Goal: Transaction & Acquisition: Purchase product/service

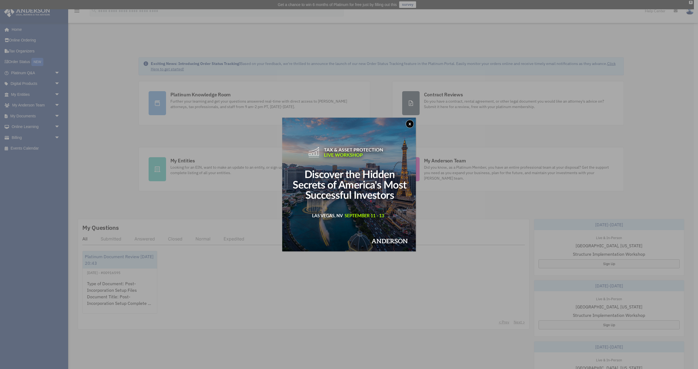
click at [409, 124] on button "x" at bounding box center [410, 124] width 8 height 8
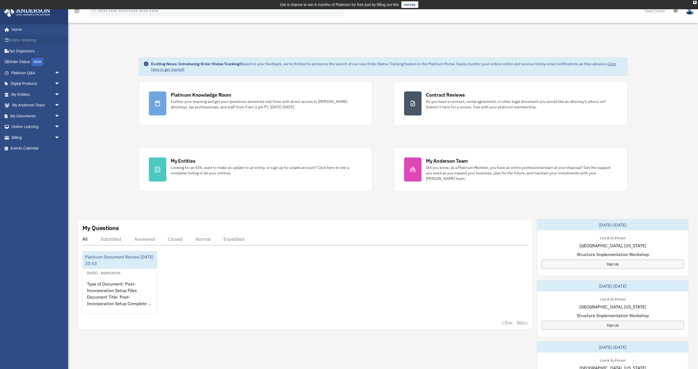
click at [23, 40] on link "Online Ordering" at bounding box center [36, 40] width 64 height 11
click at [23, 50] on link "Tax Organizers" at bounding box center [36, 51] width 64 height 11
click at [56, 73] on span "arrow_drop_down" at bounding box center [60, 72] width 11 height 11
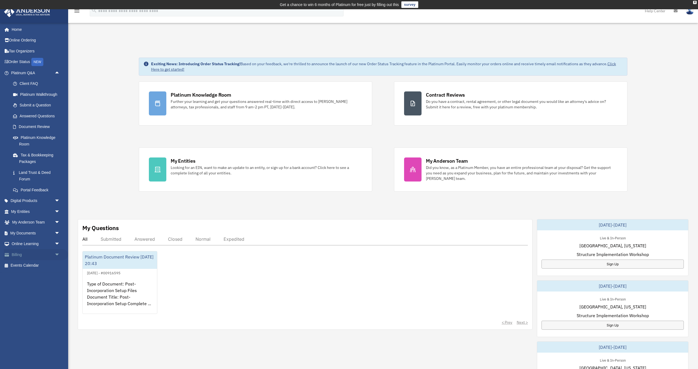
click at [17, 254] on link "Billing arrow_drop_down" at bounding box center [36, 254] width 64 height 11
click at [56, 254] on span "arrow_drop_down" at bounding box center [60, 254] width 11 height 11
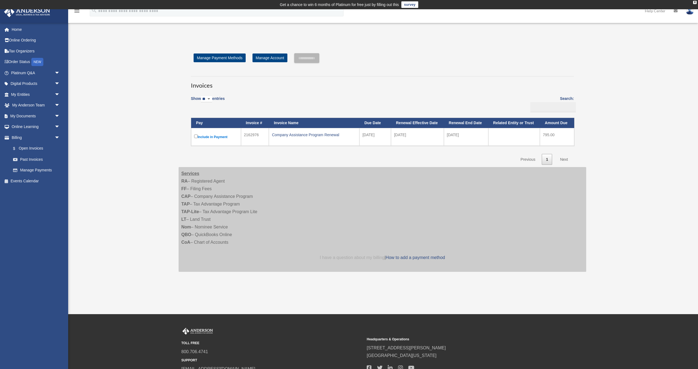
click at [363, 258] on link "I have a question about my billing" at bounding box center [352, 257] width 65 height 5
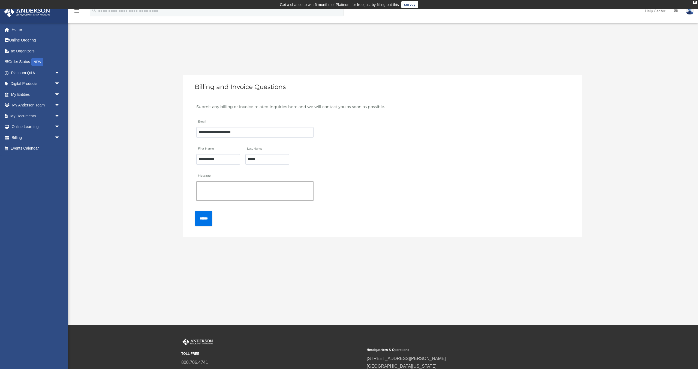
click at [224, 185] on textarea "Message" at bounding box center [254, 191] width 117 height 20
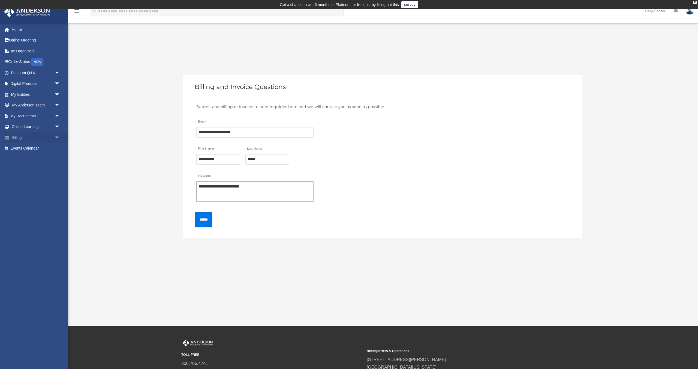
type textarea "**********"
click at [21, 139] on link "Billing arrow_drop_down" at bounding box center [36, 137] width 64 height 11
click at [58, 136] on span "arrow_drop_down" at bounding box center [60, 137] width 11 height 11
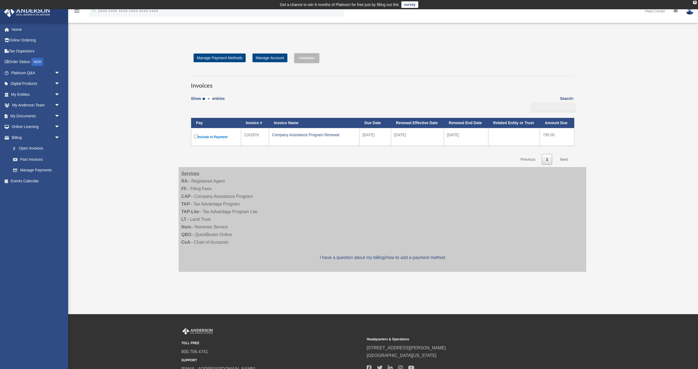
click at [209, 99] on select "** ** ** ***" at bounding box center [206, 99] width 11 height 6
click at [298, 133] on div "Company Assistance Program Renewal" at bounding box center [314, 135] width 85 height 8
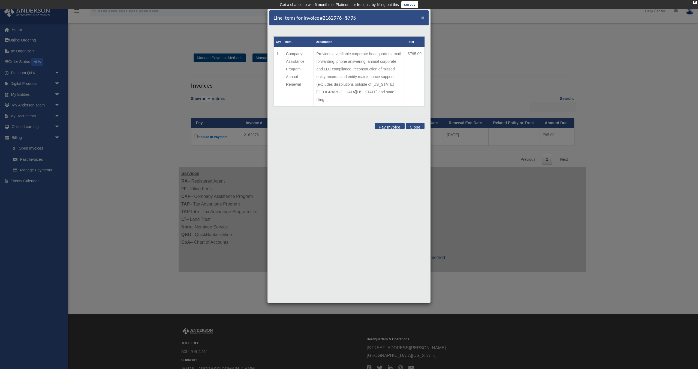
click at [424, 19] on span "×" at bounding box center [423, 17] width 4 height 6
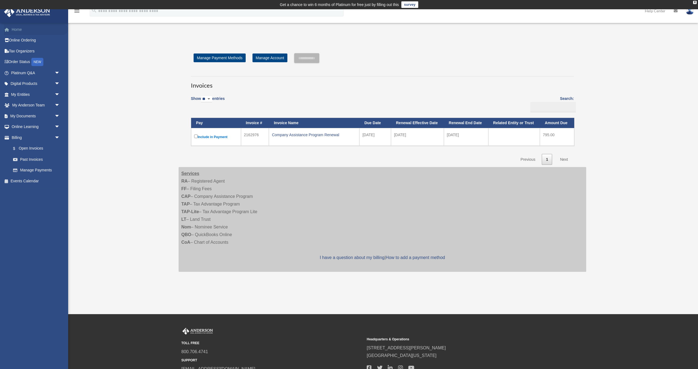
click at [16, 30] on link "Home" at bounding box center [36, 29] width 64 height 11
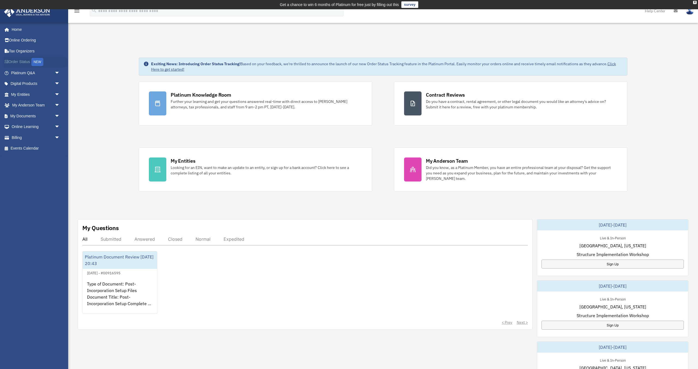
click at [17, 62] on link "Order Status NEW" at bounding box center [36, 61] width 64 height 11
click at [56, 83] on span "arrow_drop_down" at bounding box center [60, 83] width 11 height 11
click at [55, 139] on span "arrow_drop_down" at bounding box center [60, 137] width 11 height 11
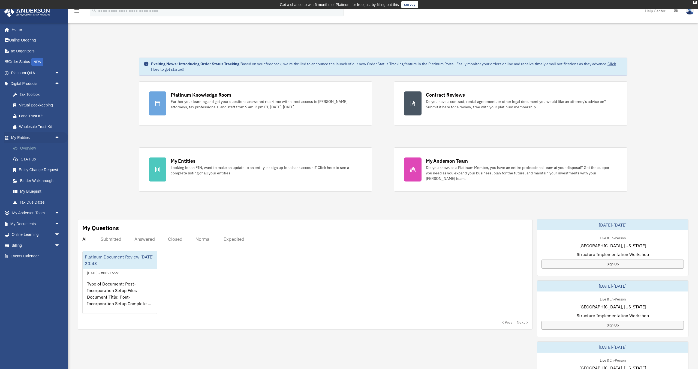
click at [32, 150] on link "Overview" at bounding box center [38, 148] width 61 height 11
click at [29, 149] on link "Overview" at bounding box center [38, 148] width 61 height 11
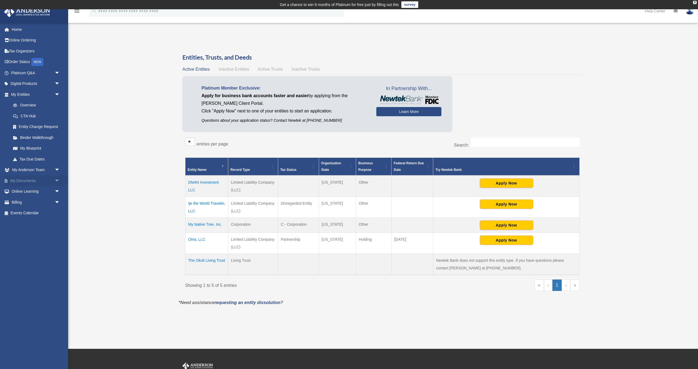
click at [55, 181] on span "arrow_drop_down" at bounding box center [60, 180] width 11 height 11
click at [58, 234] on span "arrow_drop_down" at bounding box center [60, 234] width 11 height 11
click at [57, 279] on span "arrow_drop_down" at bounding box center [60, 277] width 11 height 11
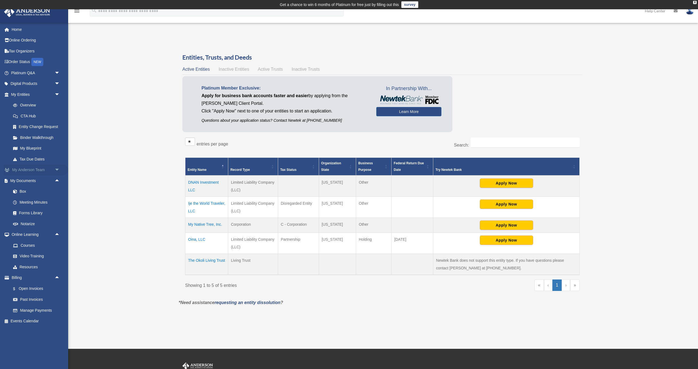
click at [59, 171] on span "arrow_drop_down" at bounding box center [60, 169] width 11 height 11
click at [42, 181] on link "My Anderson Team" at bounding box center [38, 180] width 61 height 11
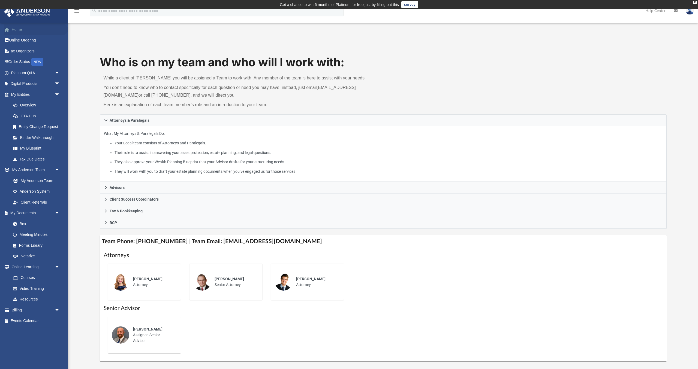
click at [17, 28] on link "Home" at bounding box center [36, 29] width 64 height 11
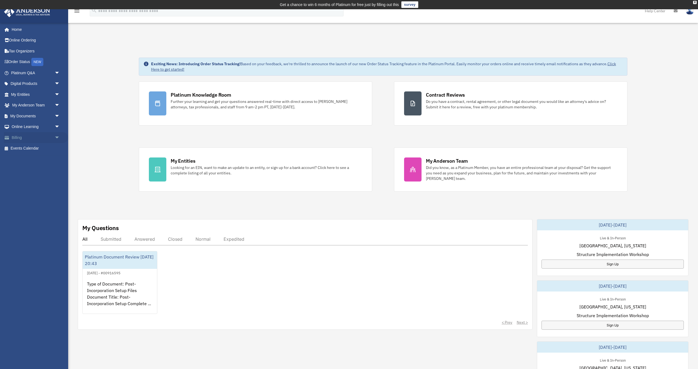
click at [57, 138] on span "arrow_drop_down" at bounding box center [60, 137] width 11 height 11
click at [36, 147] on link "$ Open Invoices" at bounding box center [38, 148] width 61 height 11
click at [33, 148] on link "$ Open Invoices" at bounding box center [38, 148] width 61 height 11
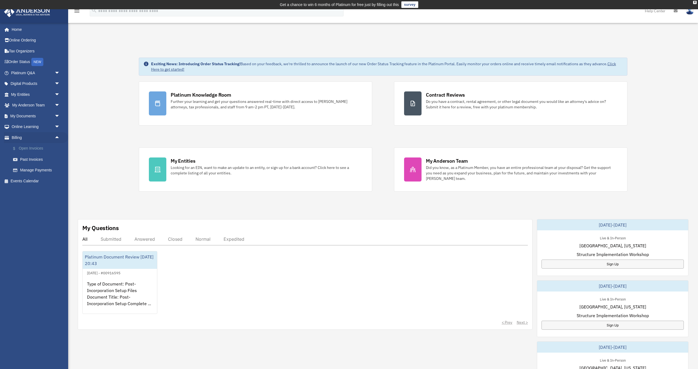
click at [20, 149] on link "$ Open Invoices" at bounding box center [38, 148] width 61 height 11
click at [23, 149] on link "$ Open Invoices" at bounding box center [38, 148] width 61 height 11
click at [25, 160] on link "Past Invoices" at bounding box center [38, 159] width 61 height 11
click at [29, 148] on link "$ Open Invoices" at bounding box center [38, 148] width 61 height 11
click at [21, 149] on link "$ Open Invoices" at bounding box center [38, 148] width 61 height 11
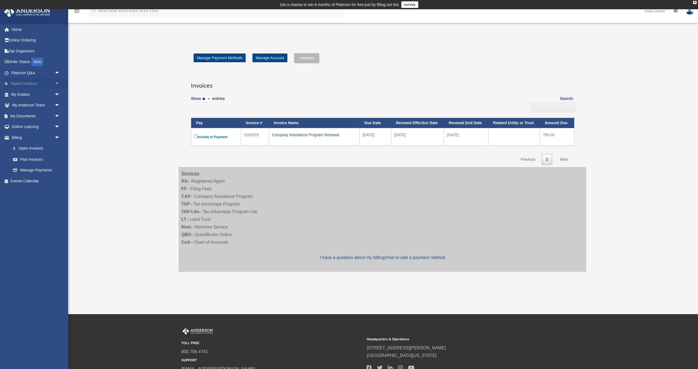
click at [20, 84] on link "Digital Products arrow_drop_down" at bounding box center [36, 83] width 64 height 11
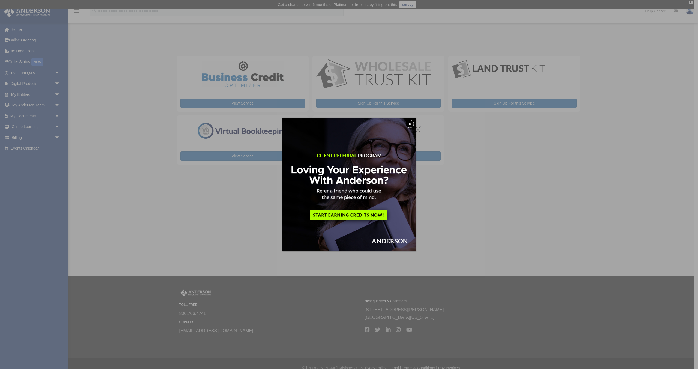
click at [22, 37] on div "x" at bounding box center [349, 184] width 698 height 369
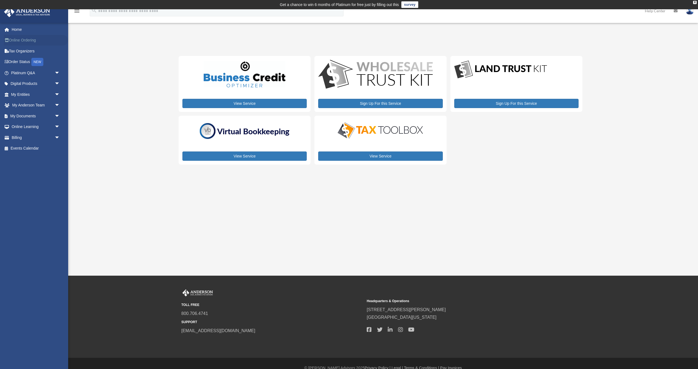
click at [27, 41] on link "Online Ordering" at bounding box center [36, 40] width 64 height 11
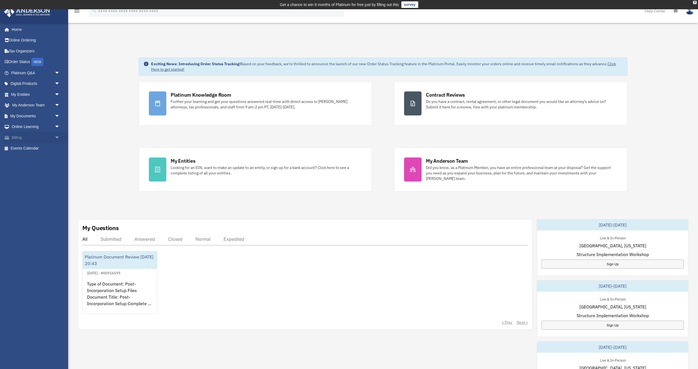
click at [20, 138] on link "Billing arrow_drop_down" at bounding box center [36, 137] width 64 height 11
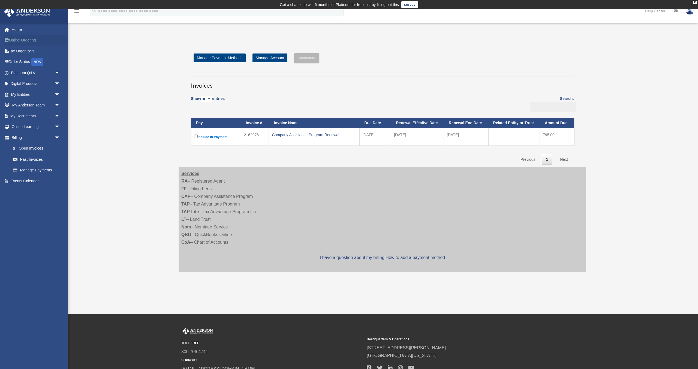
click at [34, 41] on link "Online Ordering" at bounding box center [36, 40] width 64 height 11
click at [15, 30] on link "Home" at bounding box center [36, 29] width 64 height 11
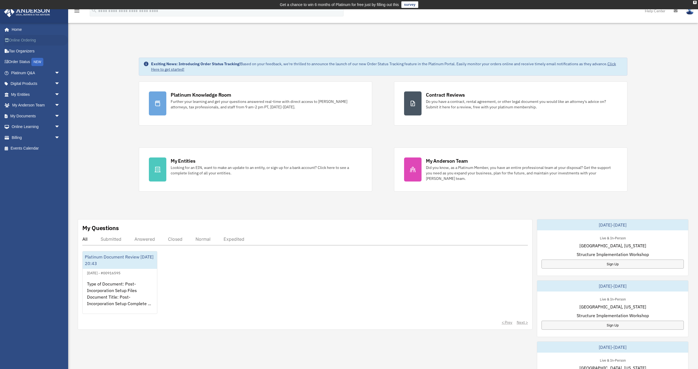
click at [23, 41] on link "Online Ordering" at bounding box center [36, 40] width 64 height 11
click at [57, 137] on span "arrow_drop_down" at bounding box center [60, 137] width 11 height 11
click at [38, 161] on link "Past Invoices" at bounding box center [38, 159] width 61 height 11
click at [33, 160] on link "Past Invoices" at bounding box center [38, 159] width 61 height 11
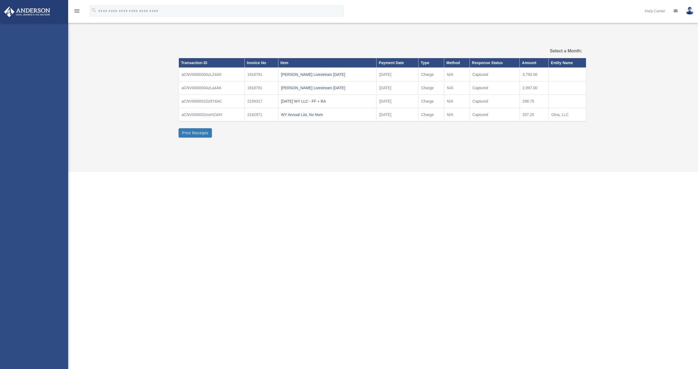
select select
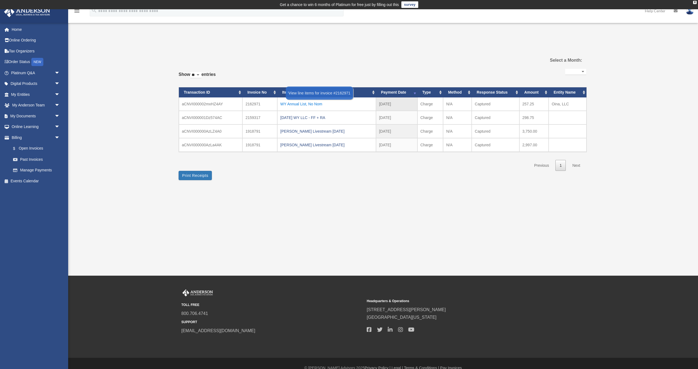
click at [307, 103] on div "WY Annual List, No Nom" at bounding box center [326, 104] width 93 height 8
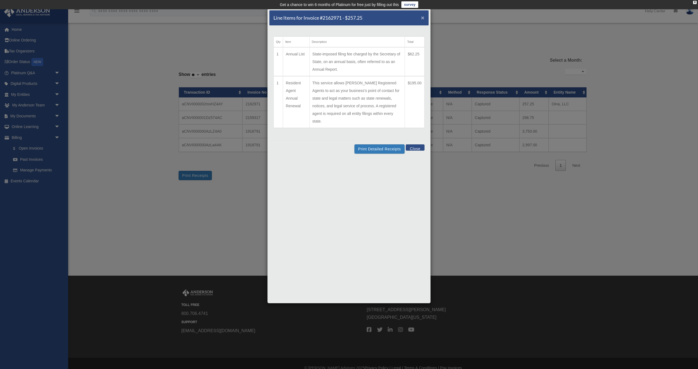
click at [423, 19] on span "×" at bounding box center [423, 17] width 4 height 6
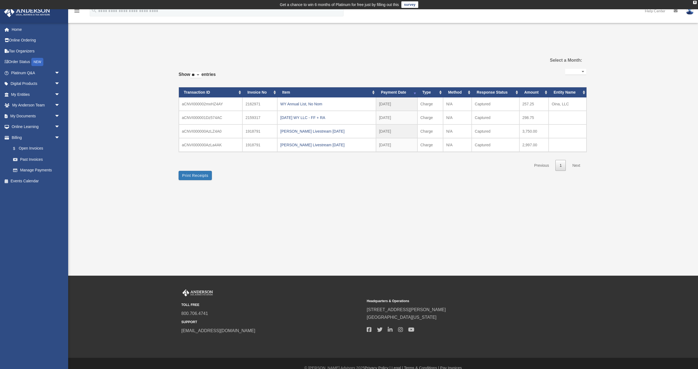
click at [14, 23] on div "Home Online Ordering Tax Organizers Order Status NEW Platinum Q&A arrow_drop_do…" at bounding box center [34, 105] width 68 height 165
click at [16, 30] on link "Home" at bounding box center [36, 29] width 64 height 11
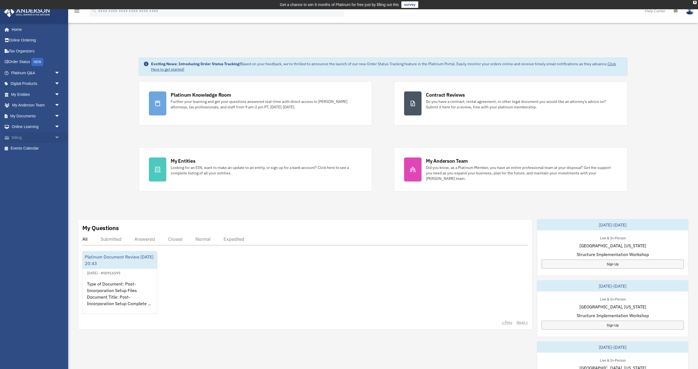
click at [18, 137] on link "Billing arrow_drop_down" at bounding box center [36, 137] width 64 height 11
click at [57, 136] on span "arrow_drop_down" at bounding box center [60, 137] width 11 height 11
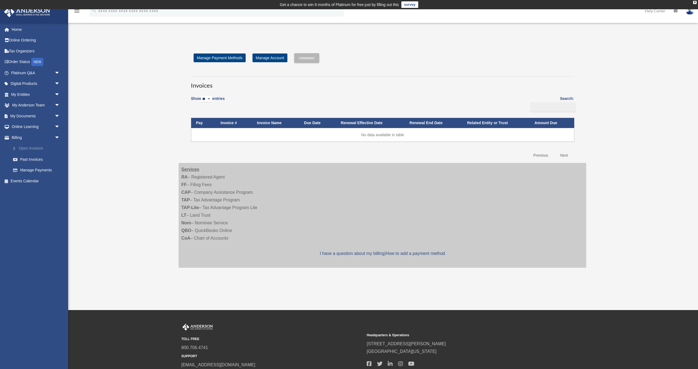
click at [34, 147] on link "$ Open Invoices" at bounding box center [38, 148] width 61 height 11
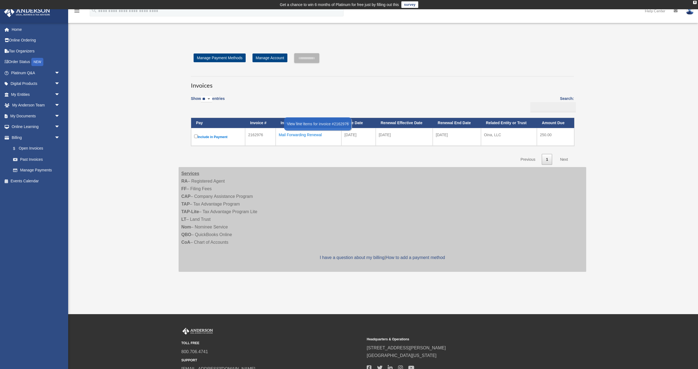
click at [296, 133] on div "Mail Forwarding Renewal" at bounding box center [309, 135] width 60 height 8
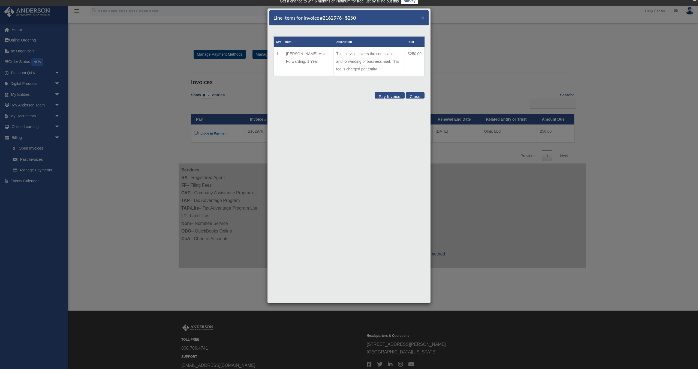
scroll to position [2, 0]
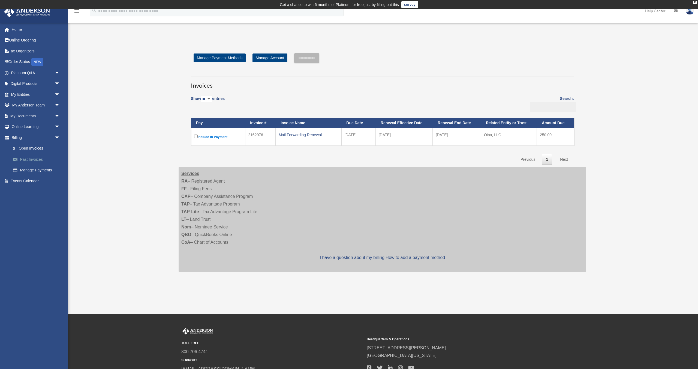
click at [31, 159] on link "Past Invoices" at bounding box center [38, 159] width 61 height 11
click at [25, 159] on link "Past Invoices" at bounding box center [38, 159] width 61 height 11
click at [29, 146] on link "$ Open Invoices" at bounding box center [38, 148] width 61 height 11
click at [23, 40] on link "Online Ordering" at bounding box center [36, 40] width 64 height 11
click at [292, 134] on div "Mail Forwarding Renewal" at bounding box center [309, 135] width 60 height 8
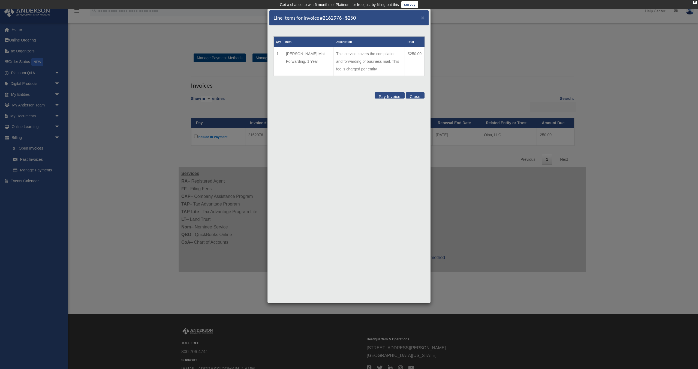
click at [387, 95] on button "Pay Invoice" at bounding box center [390, 95] width 30 height 6
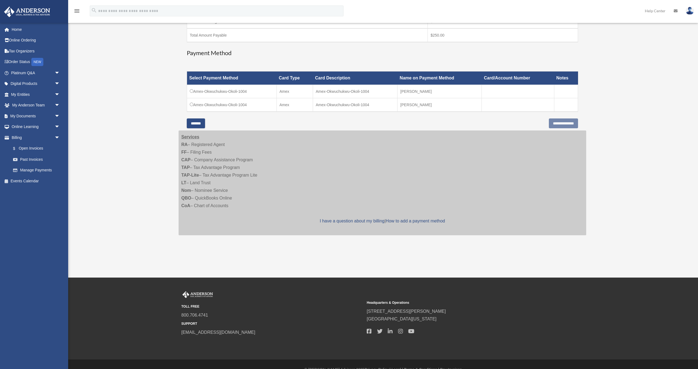
scroll to position [143, 0]
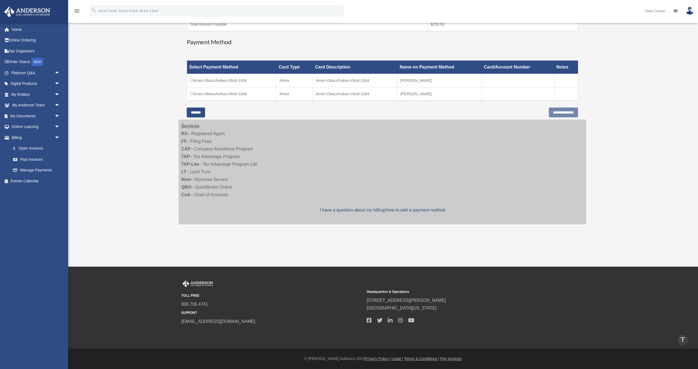
click at [193, 93] on td "Amex-Okwuchukwu-Okoli-1004" at bounding box center [232, 94] width 90 height 14
click at [554, 114] on input "**********" at bounding box center [563, 112] width 29 height 10
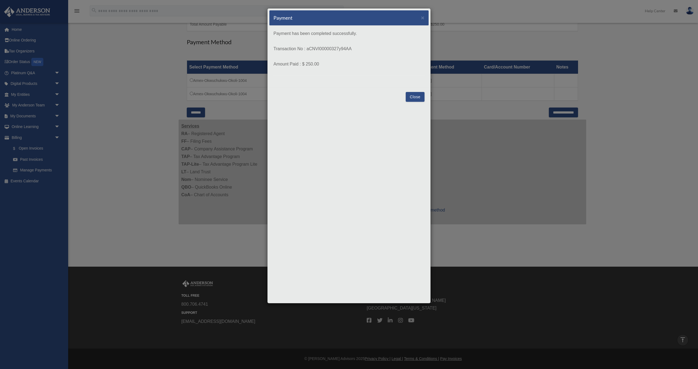
click at [416, 97] on button "Close" at bounding box center [415, 97] width 19 height 10
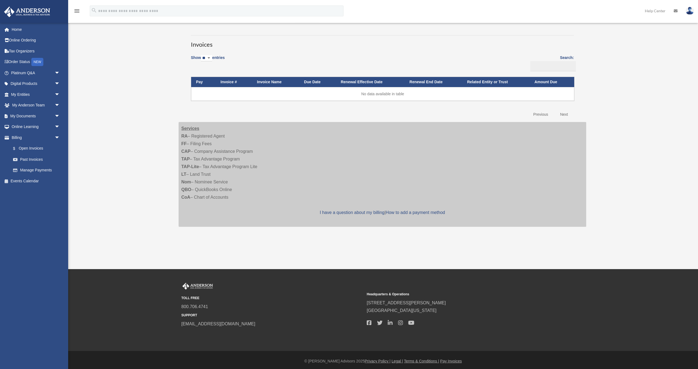
scroll to position [43, 0]
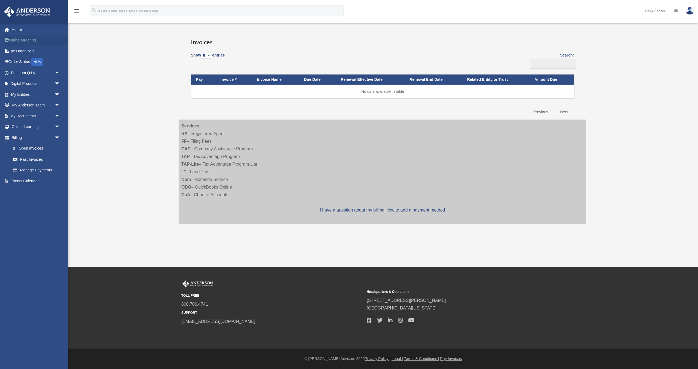
click at [21, 38] on link "Online Ordering" at bounding box center [36, 40] width 64 height 11
